Goal: Task Accomplishment & Management: Use online tool/utility

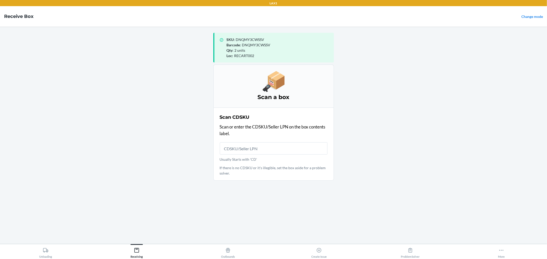
click at [503, 64] on main "SKU : DNQMY3CWSSV Barcode : DNQMY3CWSSV Qty : 2 units Loc : RECART002 Scan a bo…" at bounding box center [273, 136] width 547 height 218
click at [291, 149] on input "Usually Starts with 'CD'" at bounding box center [274, 148] width 108 height 12
drag, startPoint x: 156, startPoint y: 257, endPoint x: 155, endPoint y: 248, distance: 8.7
click at [156, 254] on button "Receiving" at bounding box center [136, 251] width 91 height 14
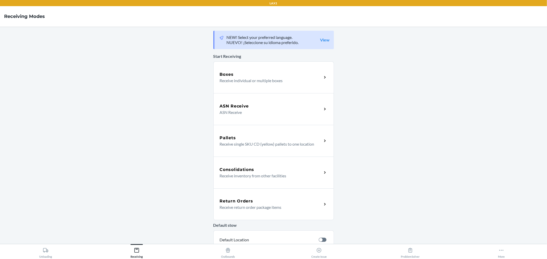
click at [251, 111] on p "ASN Receive" at bounding box center [269, 112] width 98 height 6
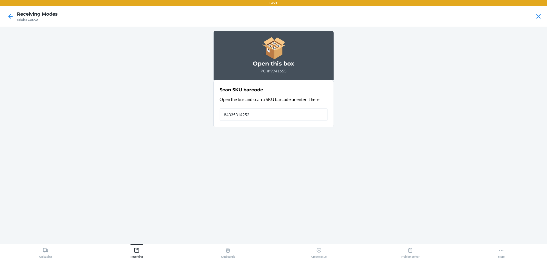
type input "843353142528"
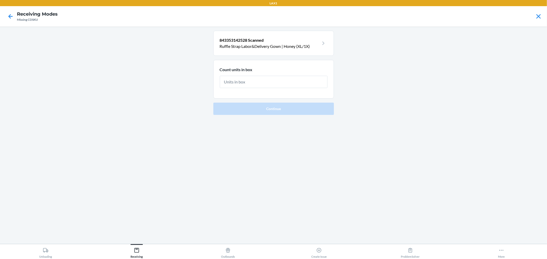
click at [320, 43] on icon at bounding box center [323, 43] width 8 height 8
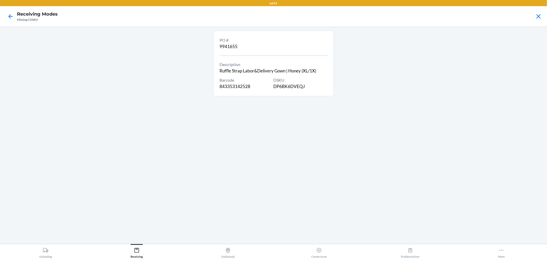
click at [157, 35] on main "PO # 9941655 Description Ruffle Strap Labor&Delivery Gown | Honey (XL/1X) Barco…" at bounding box center [273, 136] width 547 height 218
click at [10, 14] on icon at bounding box center [10, 16] width 9 height 9
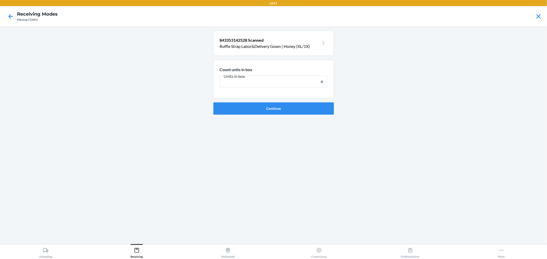
type input "40"
click button "Continue" at bounding box center [273, 108] width 120 height 12
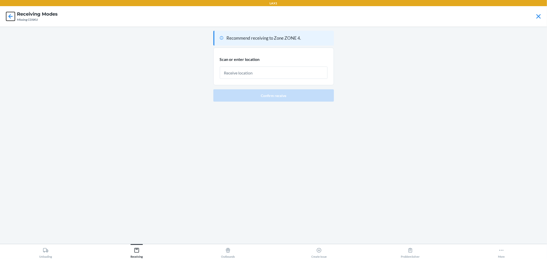
click at [8, 16] on icon at bounding box center [10, 16] width 9 height 9
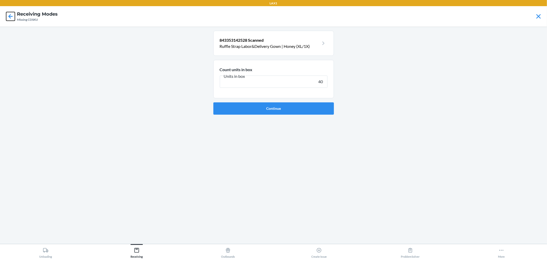
click at [8, 16] on icon at bounding box center [10, 16] width 9 height 9
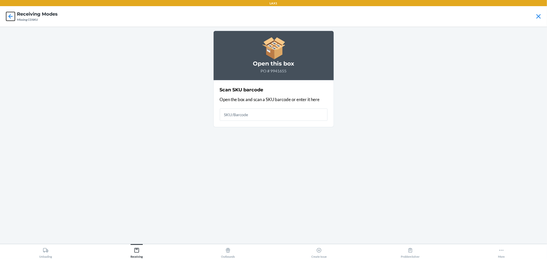
click at [8, 16] on icon at bounding box center [10, 16] width 9 height 9
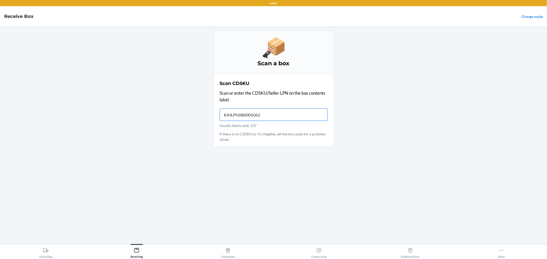
type input "KINLPNXB00050622"
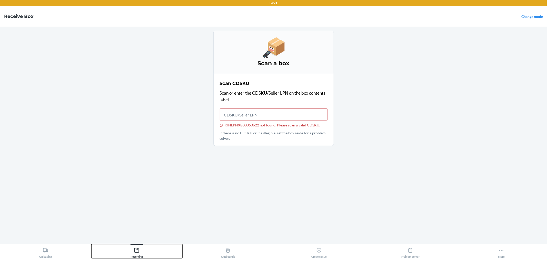
click at [144, 255] on button "Receiving" at bounding box center [136, 251] width 91 height 14
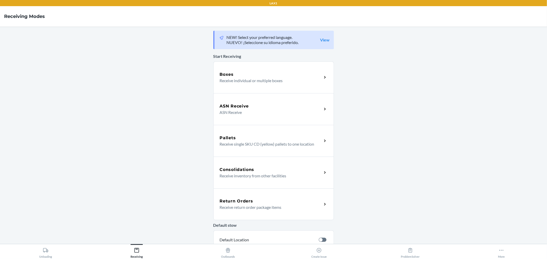
click at [278, 121] on div "ASN Receive ASN Receive" at bounding box center [273, 109] width 120 height 32
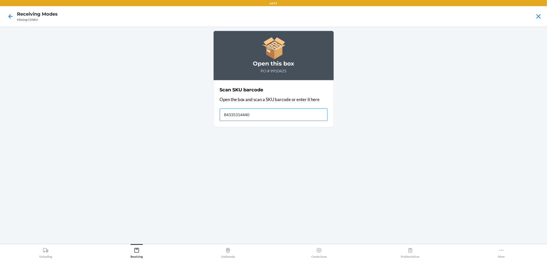
type input "843353144409"
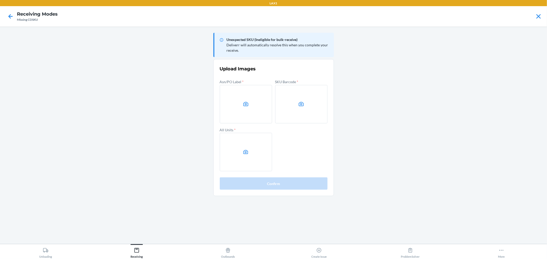
click at [242, 110] on label at bounding box center [246, 104] width 52 height 38
click at [0, 0] on input "file" at bounding box center [0, 0] width 0 height 0
click at [305, 96] on label at bounding box center [301, 104] width 52 height 38
click at [0, 0] on input "file" at bounding box center [0, 0] width 0 height 0
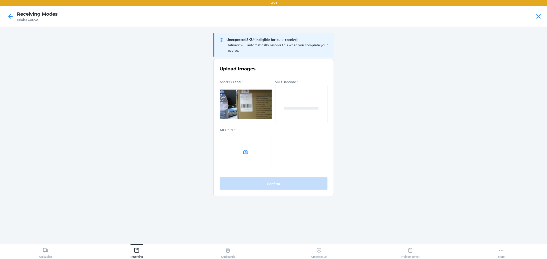
click at [273, 159] on div "Asn/PO Label * SKU Barcode * All Units *" at bounding box center [274, 124] width 108 height 93
click at [261, 158] on label at bounding box center [246, 152] width 52 height 38
click at [0, 0] on input "file" at bounding box center [0, 0] width 0 height 0
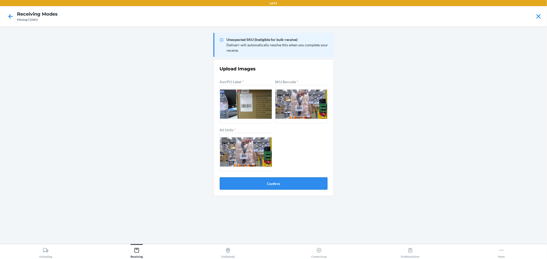
click at [295, 187] on button "Confirm" at bounding box center [274, 184] width 108 height 12
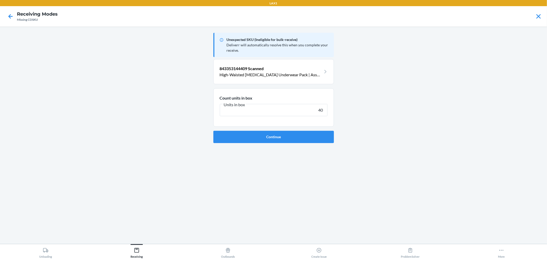
type input "40"
click at [213, 131] on button "Continue" at bounding box center [273, 137] width 120 height 12
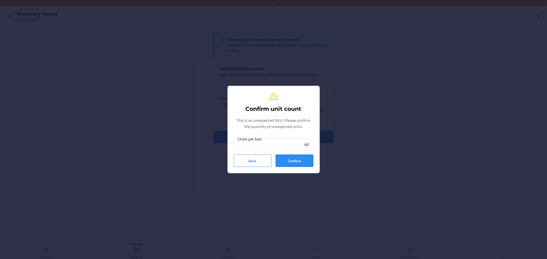
type input "40"
click at [303, 165] on button "Confirm" at bounding box center [294, 161] width 38 height 12
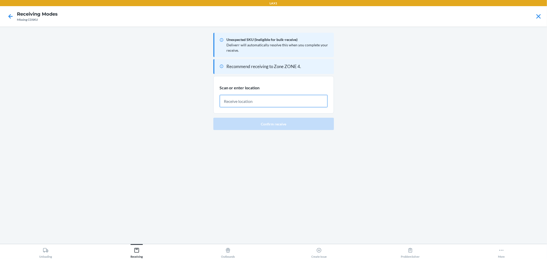
drag, startPoint x: 13, startPoint y: 65, endPoint x: 294, endPoint y: 103, distance: 283.8
click at [294, 103] on input "text" at bounding box center [274, 101] width 108 height 12
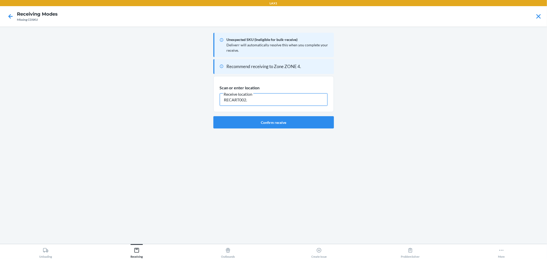
type input "RECART002."
type input "RECART002"
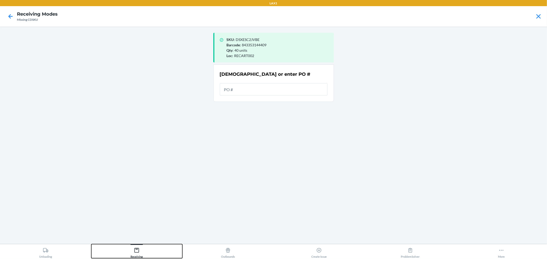
drag, startPoint x: 160, startPoint y: 250, endPoint x: 201, endPoint y: 203, distance: 62.3
click at [159, 250] on button "Receiving" at bounding box center [136, 251] width 91 height 14
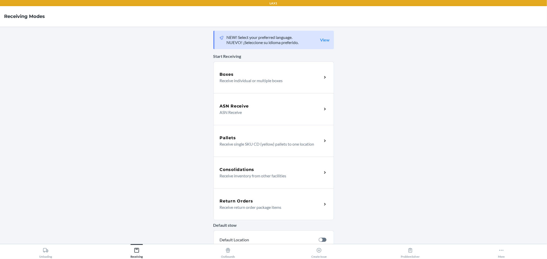
click at [244, 82] on p "Receive individual or multiple boxes" at bounding box center [269, 81] width 98 height 6
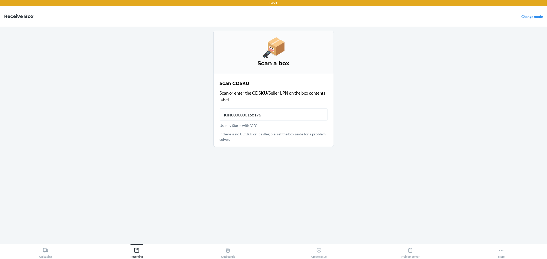
type input "KIN00000001681768"
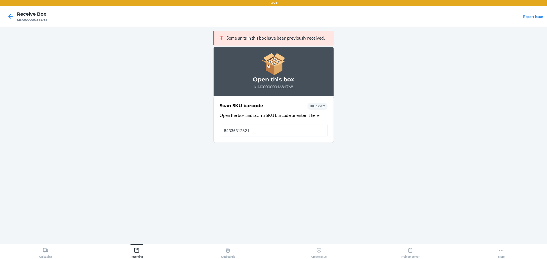
type input "843353126214"
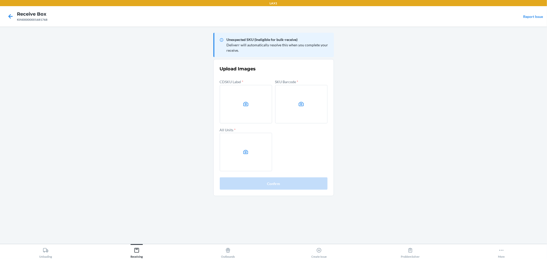
click at [15, 16] on div at bounding box center [10, 16] width 13 height 13
click at [13, 16] on icon at bounding box center [10, 16] width 9 height 9
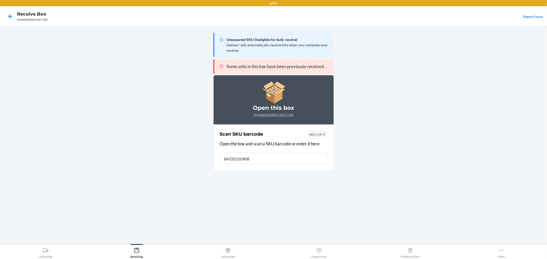
type input "843353109088"
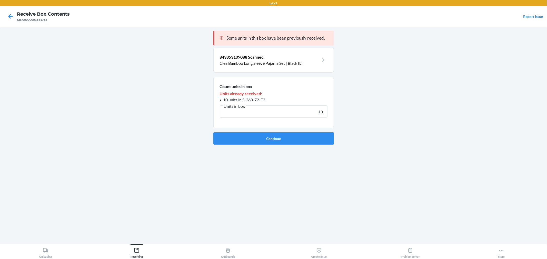
type input "13"
click at [213, 132] on button "Continue" at bounding box center [273, 138] width 120 height 12
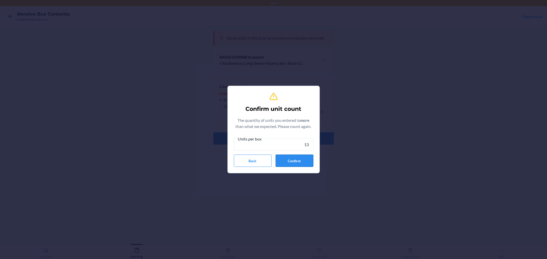
type input "13"
click at [290, 162] on button "Confirm" at bounding box center [294, 161] width 38 height 12
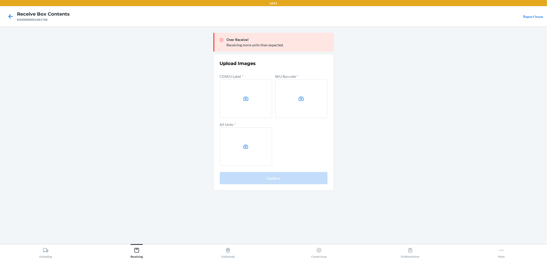
drag, startPoint x: 6, startPoint y: 14, endPoint x: 9, endPoint y: 14, distance: 3.6
click at [6, 14] on div at bounding box center [10, 16] width 13 height 13
click at [9, 14] on icon at bounding box center [10, 16] width 9 height 9
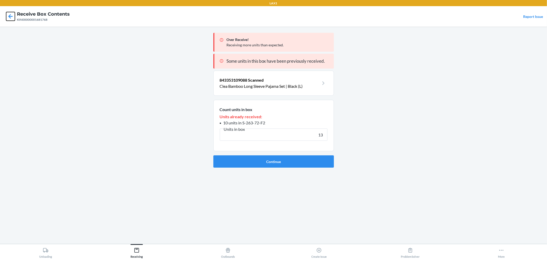
click at [9, 14] on icon at bounding box center [10, 16] width 9 height 9
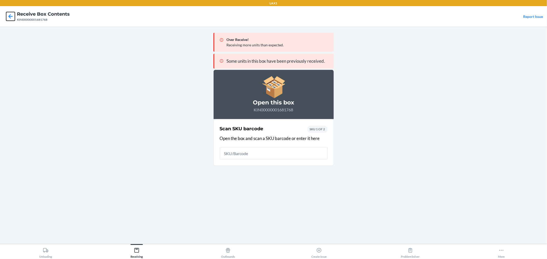
click at [9, 14] on icon at bounding box center [10, 16] width 9 height 9
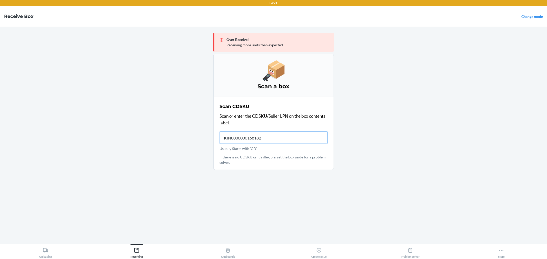
type input "KIN00000001681827"
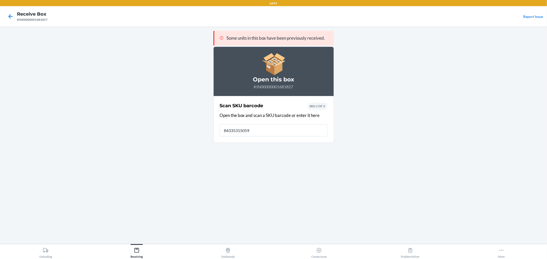
type input "843353150592"
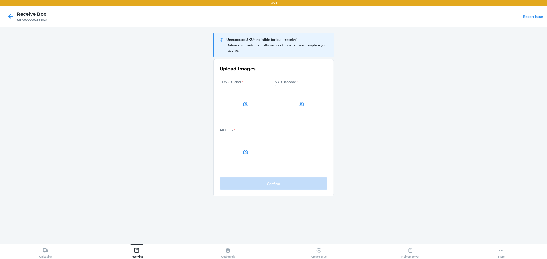
click at [10, 12] on div at bounding box center [10, 16] width 13 height 13
click at [10, 15] on icon at bounding box center [10, 16] width 4 height 4
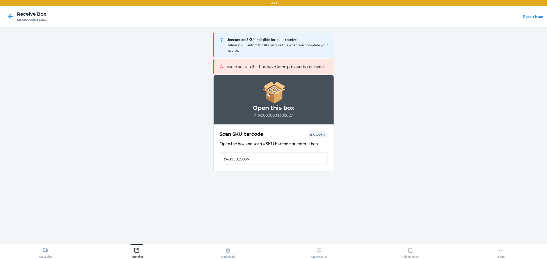
type input "843353150592"
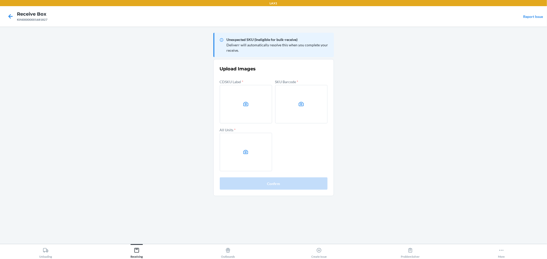
click at [12, 22] on div at bounding box center [10, 16] width 13 height 13
click at [11, 17] on div at bounding box center [10, 16] width 13 height 13
click at [11, 18] on icon at bounding box center [10, 16] width 9 height 9
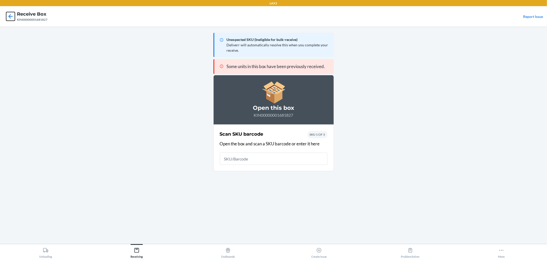
click at [11, 18] on icon at bounding box center [10, 16] width 9 height 9
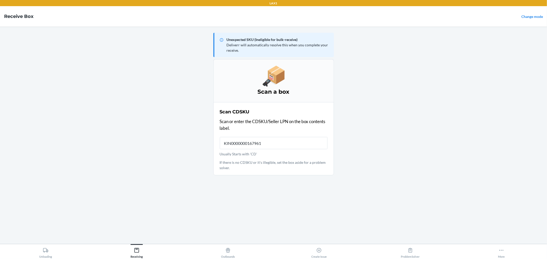
type input "KIN00000001679617"
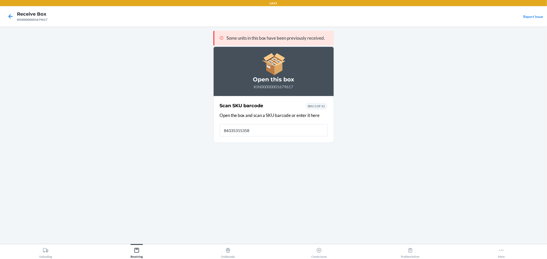
type input "843353153586"
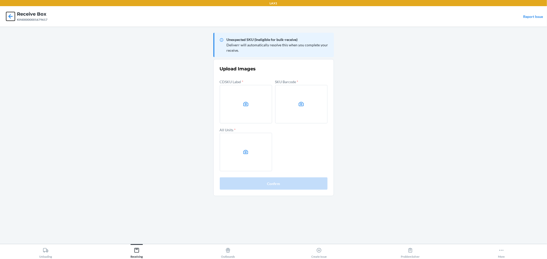
click at [11, 16] on icon at bounding box center [10, 16] width 9 height 9
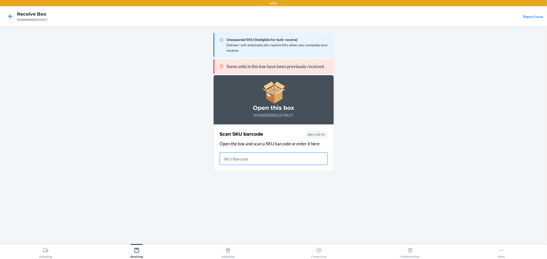
click at [12, 15] on icon at bounding box center [10, 16] width 9 height 9
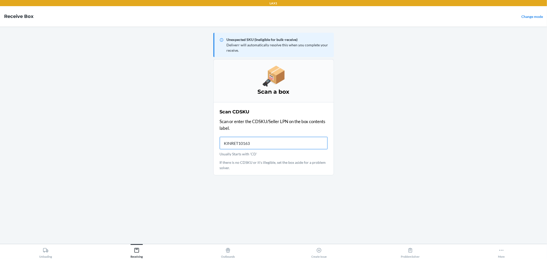
type input "KINRET101630"
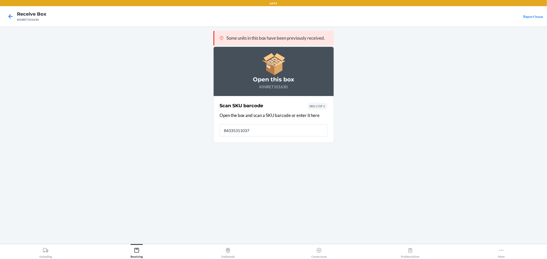
type input "843353110374"
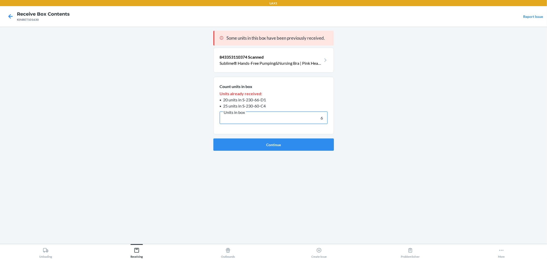
type input "6"
click at [213, 139] on button "Continue" at bounding box center [273, 145] width 120 height 12
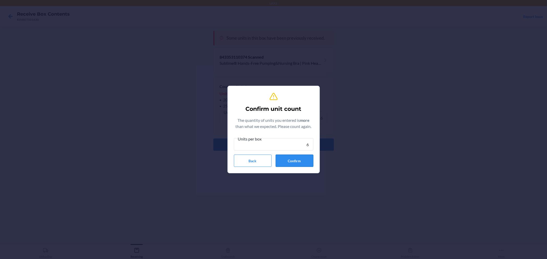
type input "6"
drag, startPoint x: 282, startPoint y: 156, endPoint x: 282, endPoint y: 159, distance: 3.1
click at [282, 157] on button "Confirm" at bounding box center [294, 161] width 38 height 12
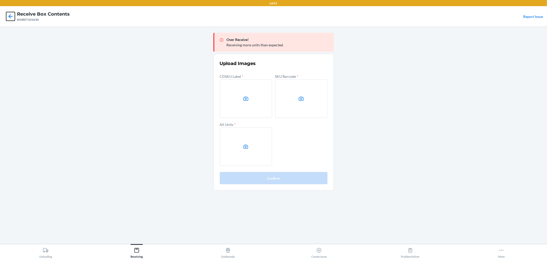
click at [13, 17] on icon at bounding box center [10, 16] width 9 height 9
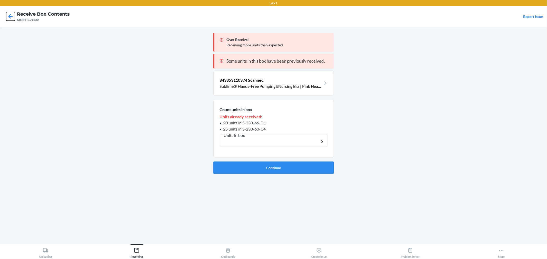
click at [10, 20] on icon at bounding box center [10, 16] width 9 height 9
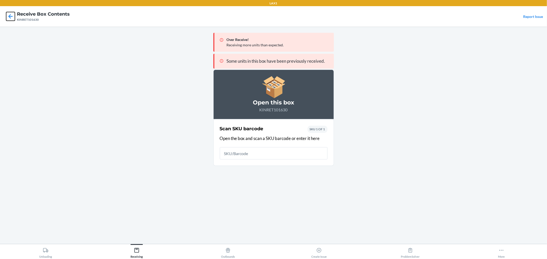
click at [9, 18] on icon at bounding box center [10, 16] width 9 height 9
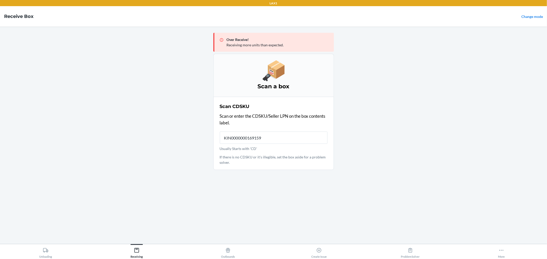
type input "KIN00000001691597"
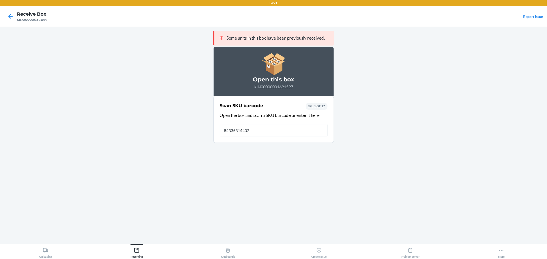
type input "843353144027"
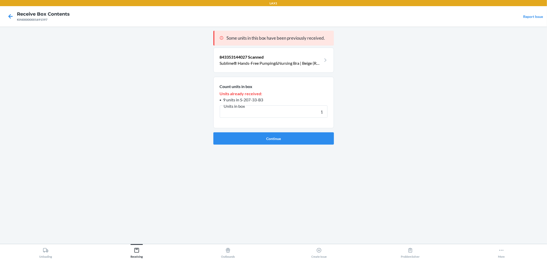
type input "1"
click at [213, 132] on button "Continue" at bounding box center [273, 138] width 120 height 12
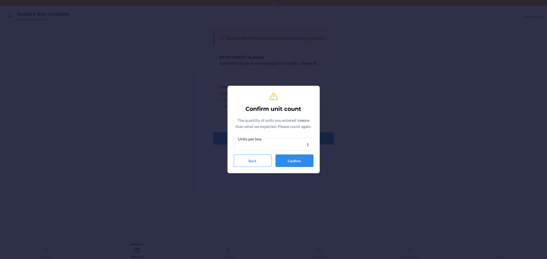
type input "1"
click at [287, 158] on button "Confirm" at bounding box center [294, 161] width 38 height 12
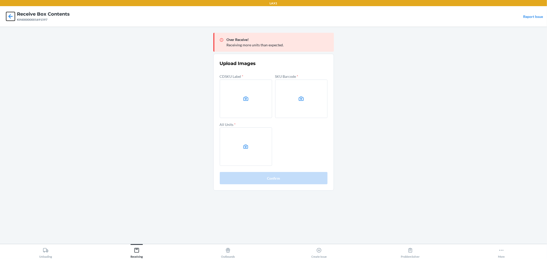
click at [12, 19] on icon at bounding box center [10, 16] width 9 height 9
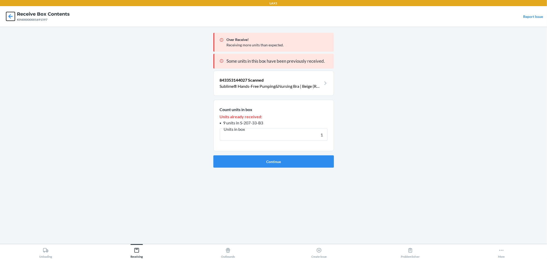
click at [12, 19] on icon at bounding box center [10, 16] width 9 height 9
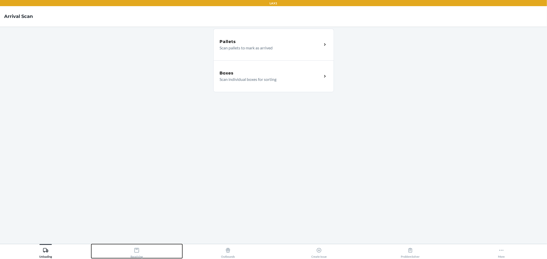
click at [140, 249] on div "Receiving" at bounding box center [136, 252] width 12 height 13
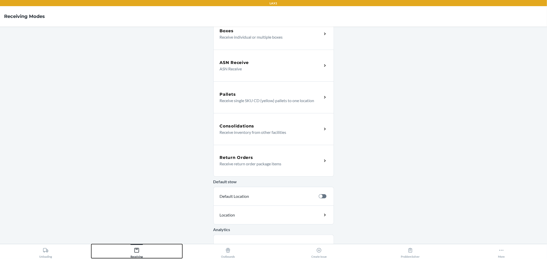
scroll to position [98, 0]
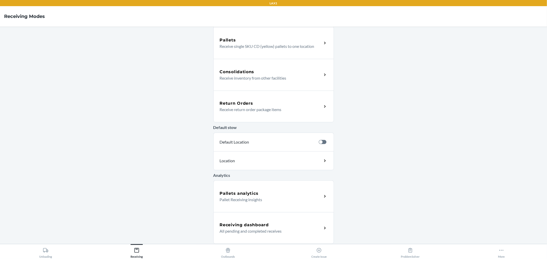
click at [264, 222] on h5 "Receiving dashboard" at bounding box center [244, 225] width 49 height 6
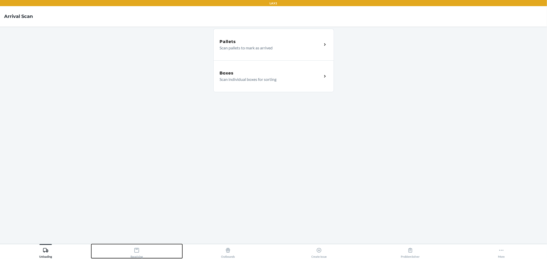
click at [137, 257] on div "Receiving" at bounding box center [136, 252] width 12 height 13
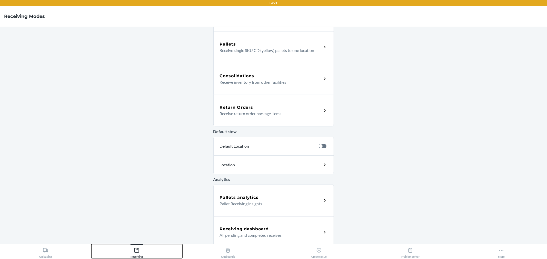
scroll to position [98, 0]
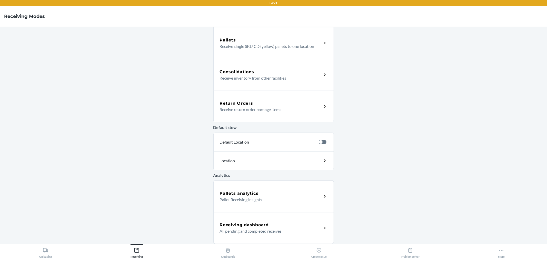
click at [263, 216] on div "Receiving dashboard All pending and completed receives" at bounding box center [273, 228] width 120 height 32
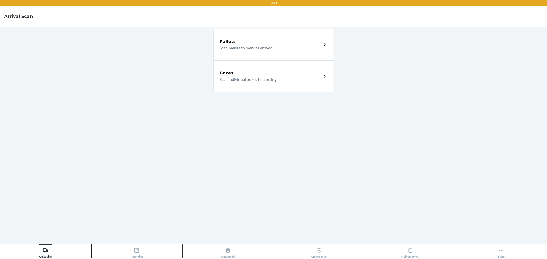
click at [135, 251] on icon at bounding box center [137, 251] width 6 height 6
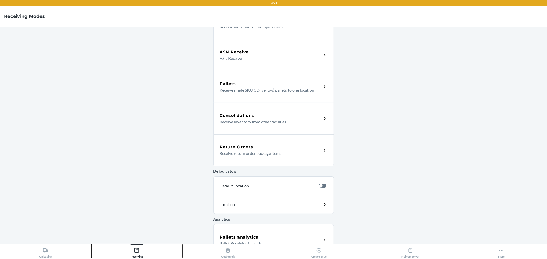
scroll to position [98, 0]
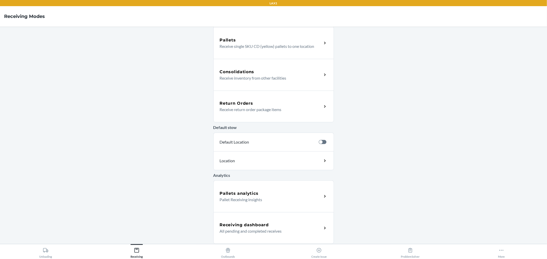
click at [256, 217] on div "Receiving dashboard All pending and completed receives" at bounding box center [273, 228] width 120 height 32
